Goal: Information Seeking & Learning: Find specific fact

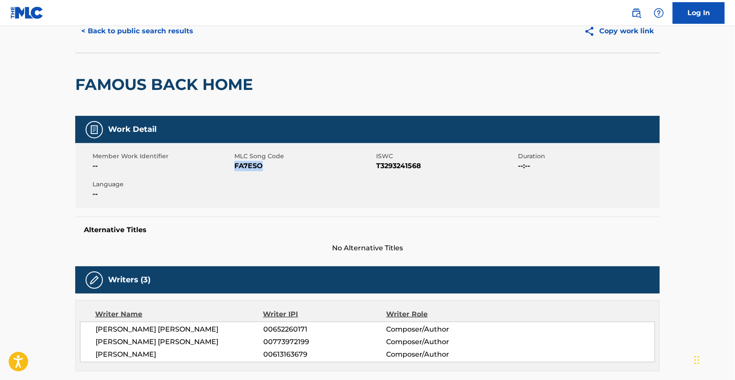
click at [105, 32] on button "< Back to public search results" at bounding box center [137, 31] width 124 height 22
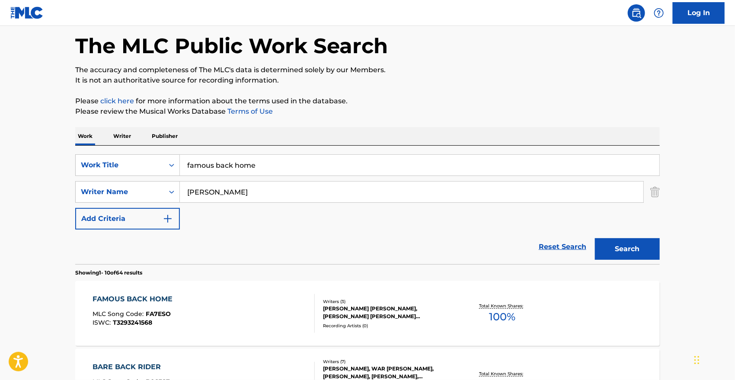
scroll to position [108, 0]
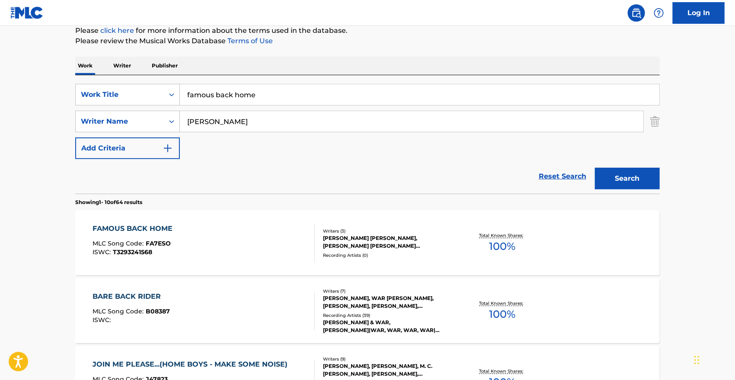
click at [226, 92] on input "famous back home" at bounding box center [419, 94] width 479 height 21
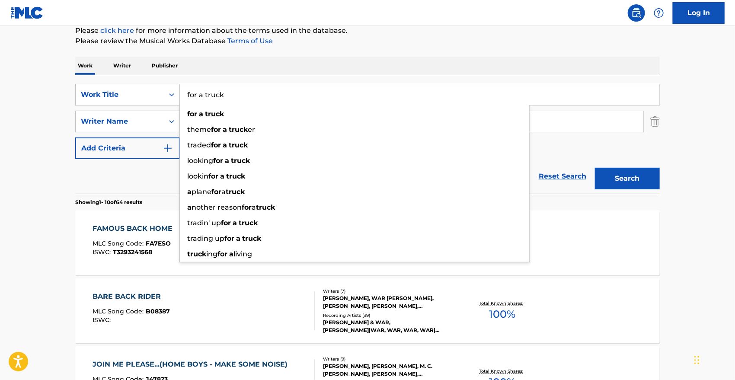
type input "for a truck"
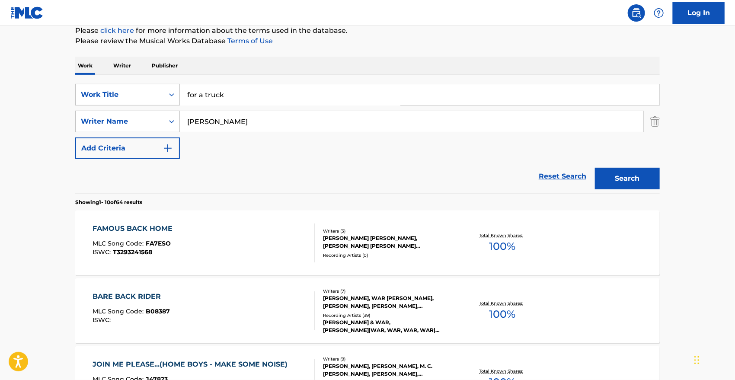
click at [595, 168] on button "Search" at bounding box center [627, 179] width 65 height 22
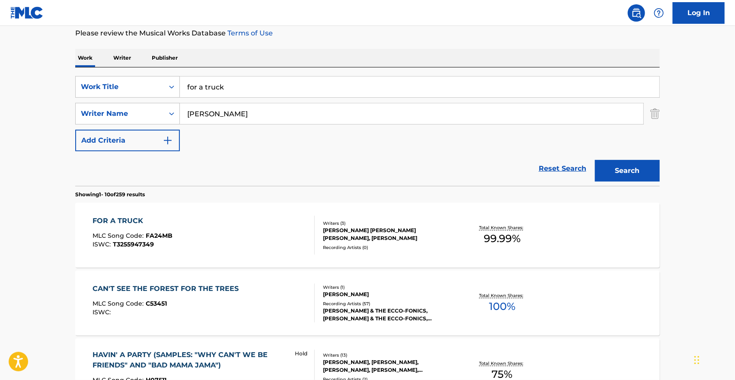
scroll to position [116, 0]
click at [140, 217] on div "FOR A TRUCK" at bounding box center [133, 221] width 80 height 10
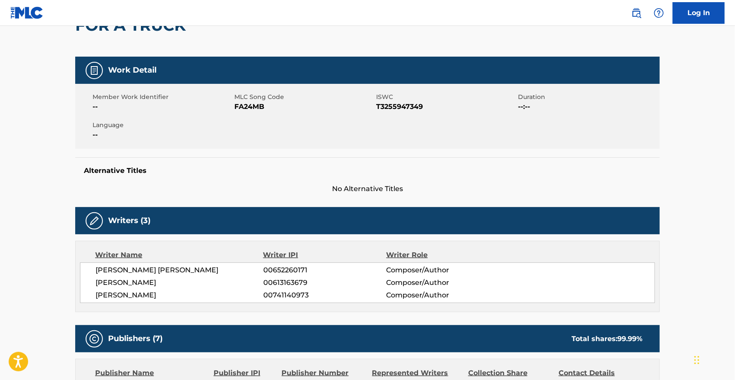
scroll to position [1, 0]
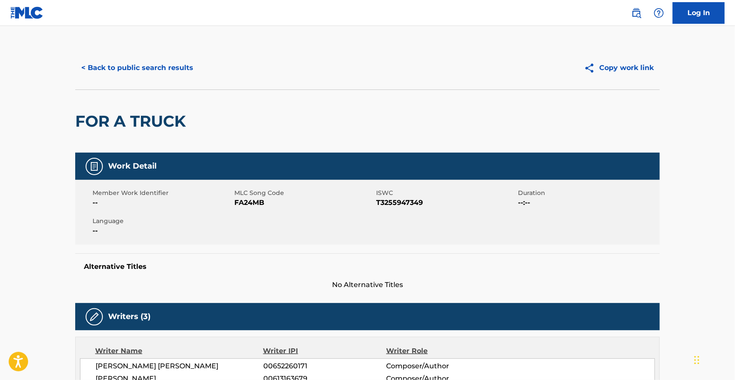
click at [252, 205] on span "FA24MB" at bounding box center [304, 202] width 140 height 10
copy span "FA24MB"
click at [149, 75] on button "< Back to public search results" at bounding box center [137, 68] width 124 height 22
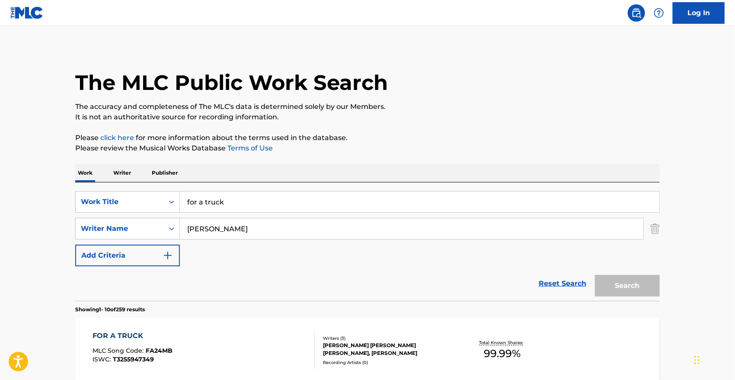
scroll to position [116, 0]
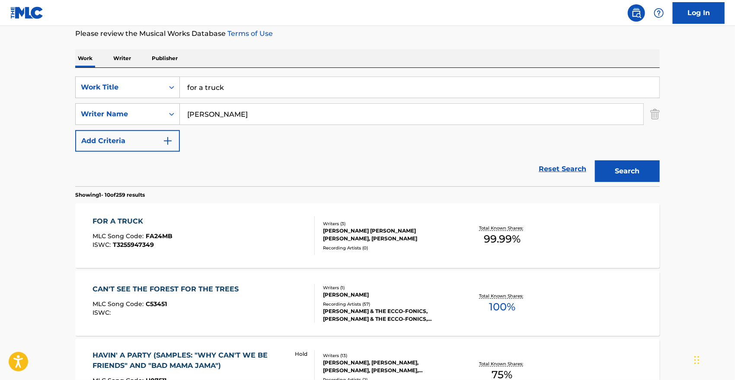
click at [245, 97] on div "for a truck" at bounding box center [420, 87] width 480 height 22
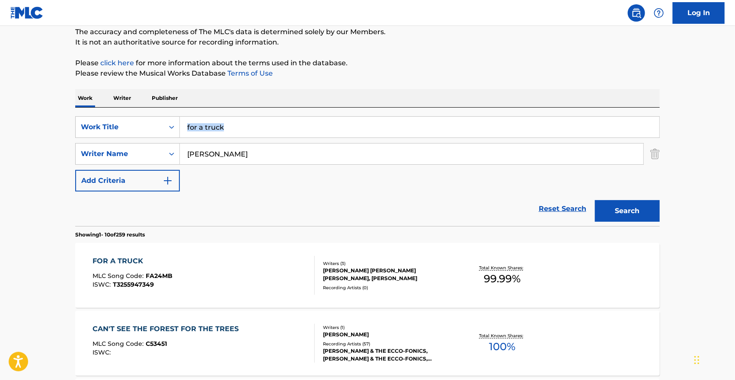
scroll to position [0, 0]
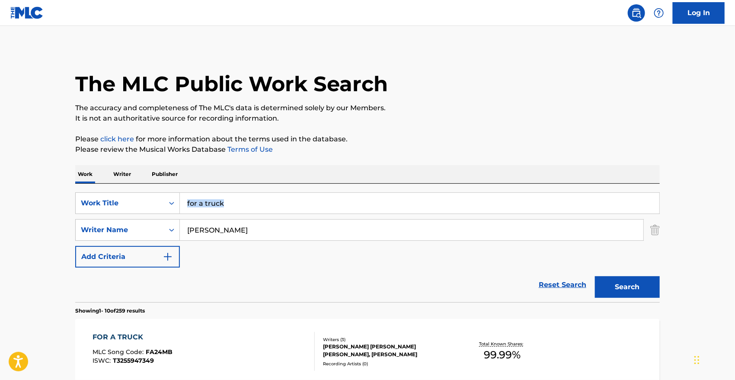
click at [196, 204] on input "for a truck" at bounding box center [419, 203] width 479 height 21
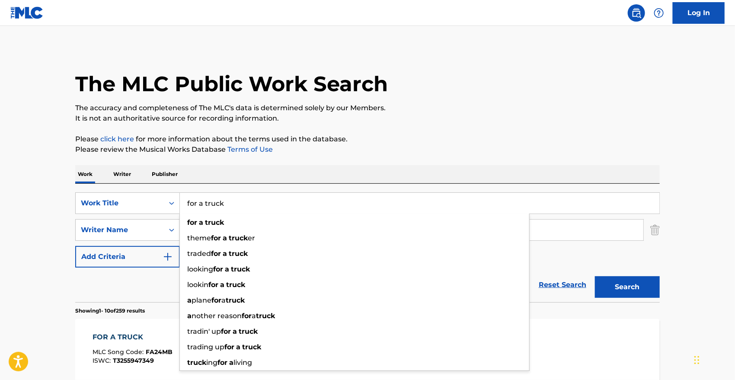
click at [196, 204] on input "for a truck" at bounding box center [419, 203] width 479 height 21
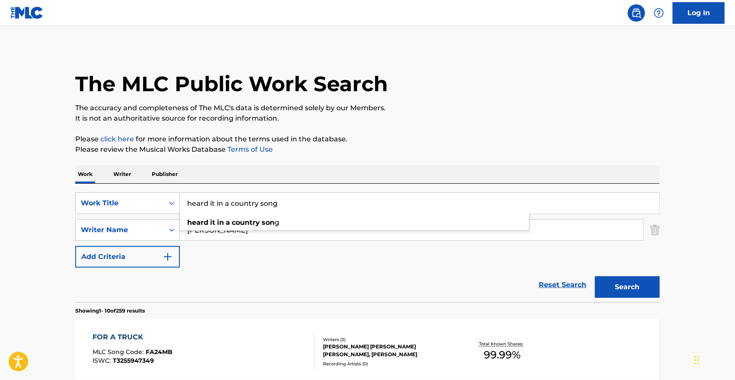
type input "heard it in a country song"
click at [595, 276] on button "Search" at bounding box center [627, 287] width 65 height 22
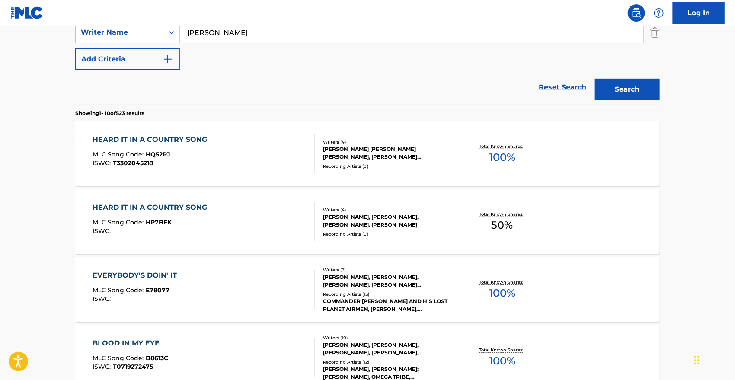
scroll to position [199, 0]
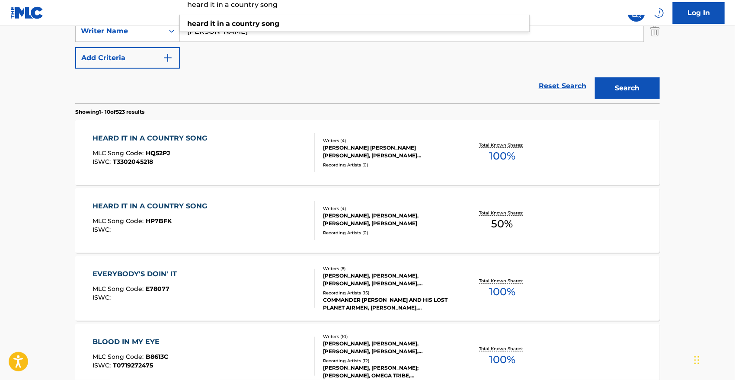
click at [182, 214] on div "HEARD IT IN A COUNTRY SONG MLC Song Code : HP7BFK ISWC :" at bounding box center [152, 220] width 119 height 39
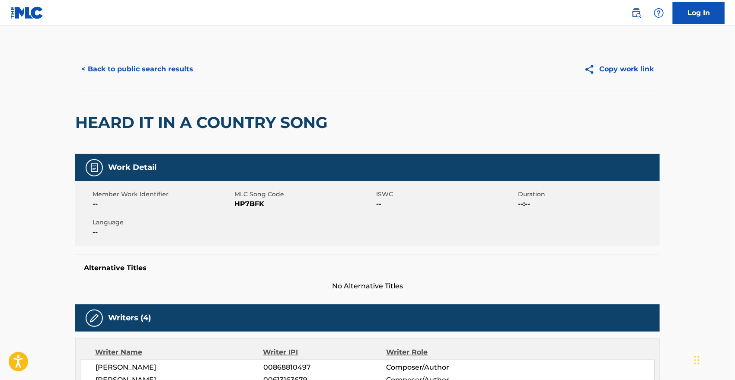
click at [249, 200] on span "HP7BFK" at bounding box center [304, 204] width 140 height 10
copy span "HP7BFK"
click at [153, 79] on button "< Back to public search results" at bounding box center [137, 69] width 124 height 22
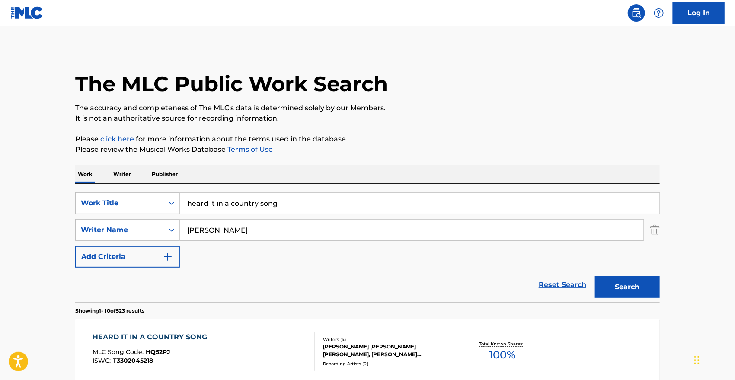
scroll to position [248, 0]
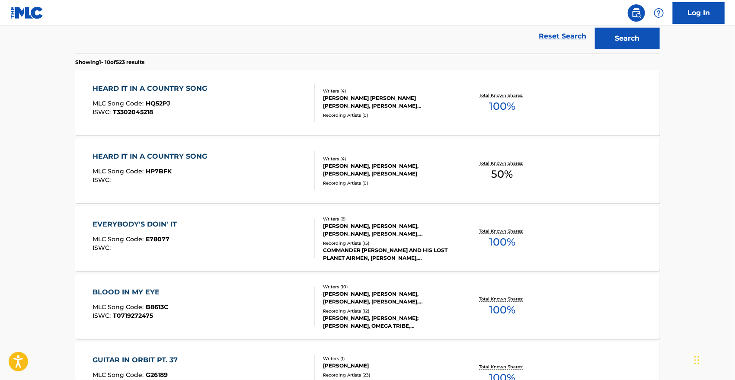
click at [150, 90] on div "HEARD IT IN A COUNTRY SONG" at bounding box center [152, 88] width 119 height 10
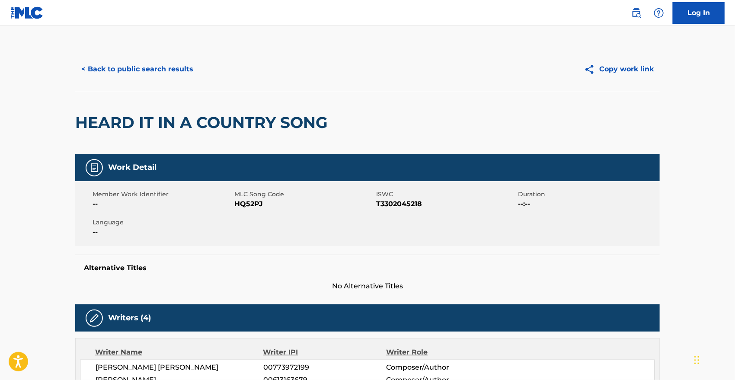
click at [244, 201] on span "HQ52PJ" at bounding box center [304, 204] width 140 height 10
copy span "HQ52PJ"
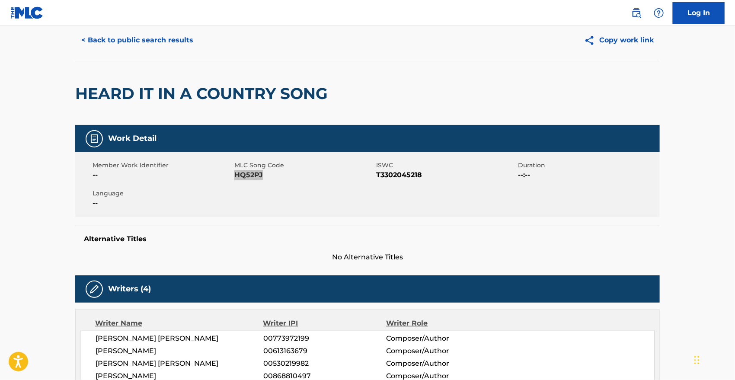
scroll to position [28, 0]
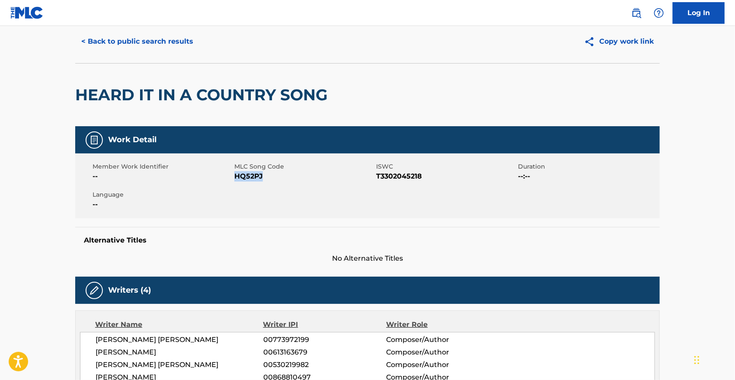
click at [161, 42] on button "< Back to public search results" at bounding box center [137, 42] width 124 height 22
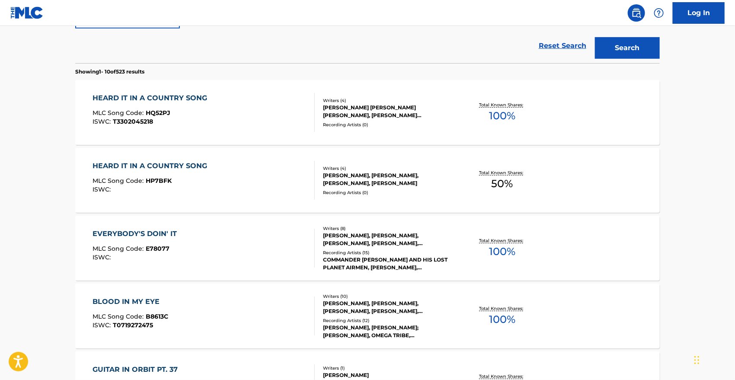
scroll to position [239, 0]
click at [144, 163] on div "HEARD IT IN A COUNTRY SONG" at bounding box center [152, 166] width 119 height 10
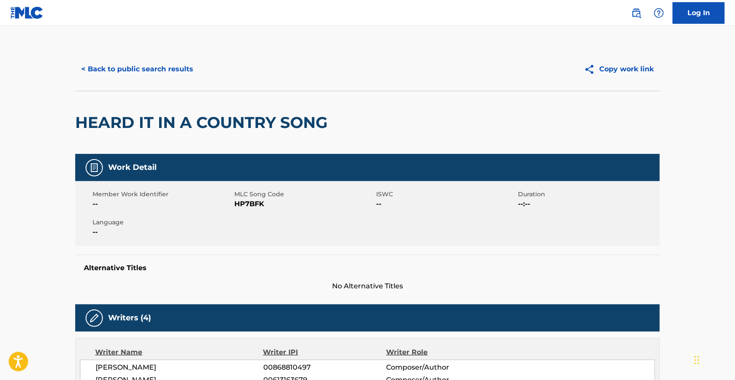
click at [140, 58] on div "< Back to public search results Copy work link" at bounding box center [367, 69] width 584 height 43
click at [142, 71] on button "< Back to public search results" at bounding box center [137, 69] width 124 height 22
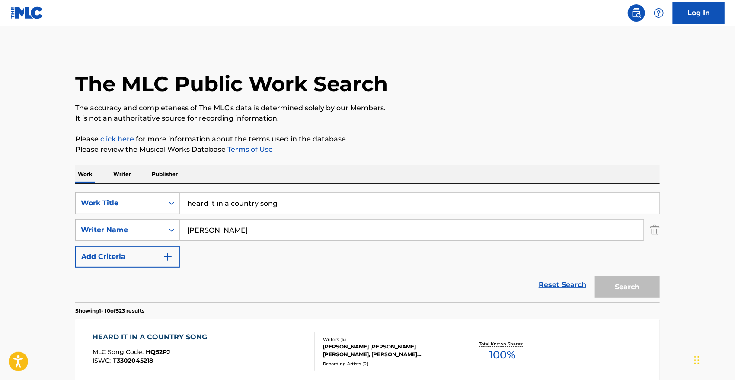
scroll to position [288, 0]
